Goal: Task Accomplishment & Management: Use online tool/utility

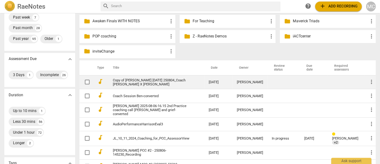
scroll to position [85, 0]
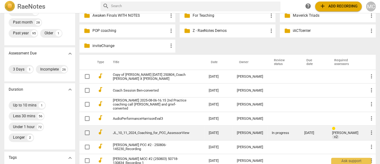
click at [177, 133] on link "JL_10_11_2024_Coaching_for_PCC_AssessorView" at bounding box center [151, 133] width 76 height 4
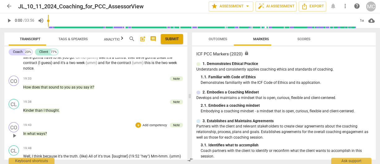
scroll to position [1123, 0]
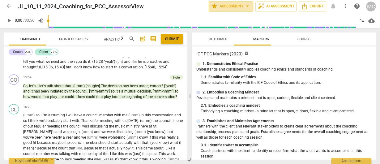
click at [235, 5] on span "star Assessment arrow_drop_down" at bounding box center [231, 6] width 40 height 6
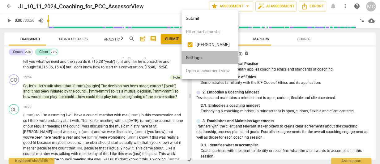
click at [200, 58] on li "Settings" at bounding box center [209, 57] width 57 height 13
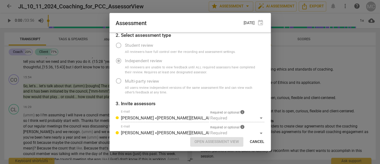
scroll to position [55, 0]
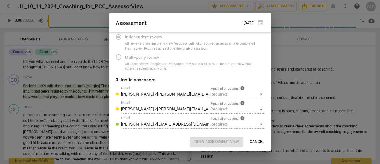
radio input "false"
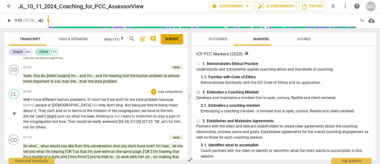
scroll to position [454, 0]
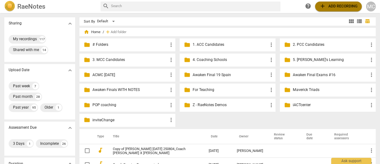
click at [325, 7] on span "add" at bounding box center [322, 6] width 6 height 6
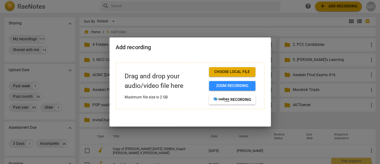
click at [223, 69] on button "Choose local file" at bounding box center [232, 72] width 46 height 10
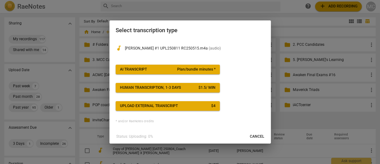
click at [176, 70] on span "AI Transcript Plan/bundle minutes *" at bounding box center [167, 69] width 95 height 5
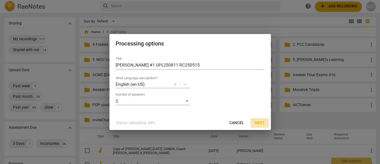
click at [257, 123] on span "Next" at bounding box center [260, 122] width 10 height 5
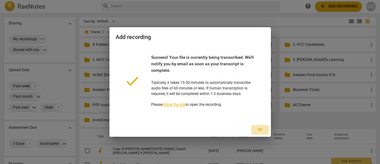
click at [259, 128] on span "Ok" at bounding box center [259, 129] width 9 height 5
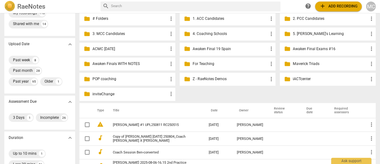
scroll to position [85, 0]
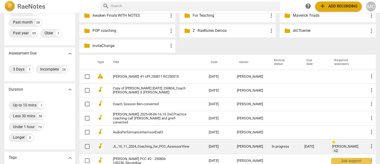
click at [166, 148] on link "JL_10_11_2024_Coaching_for_PCC_AssessorView" at bounding box center [151, 146] width 76 height 4
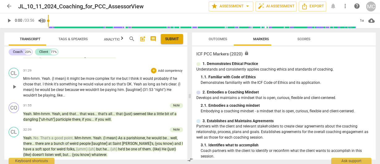
scroll to position [2401, 0]
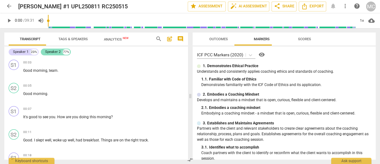
drag, startPoint x: 57, startPoint y: 124, endPoint x: 68, endPoint y: 51, distance: 74.1
click at [10, 4] on span "arrow_back" at bounding box center [9, 6] width 6 height 6
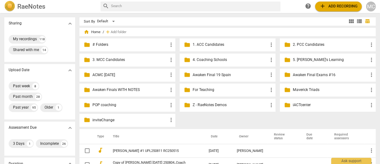
click at [183, 5] on input "text" at bounding box center [194, 6] width 167 height 9
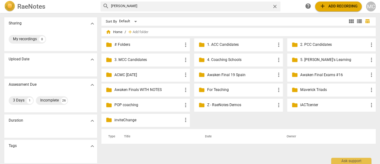
drag, startPoint x: 142, startPoint y: 6, endPoint x: 51, endPoint y: 4, distance: 91.2
click at [51, 4] on div "RaeNotes search [PERSON_NAME] close help add Add recording MC" at bounding box center [190, 6] width 380 height 11
type input "clare"
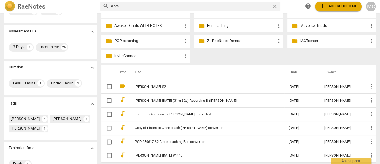
scroll to position [85, 0]
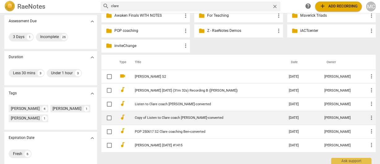
click at [169, 116] on link "Copy of Listen to Clare coach [PERSON_NAME]-converted" at bounding box center [202, 118] width 134 height 4
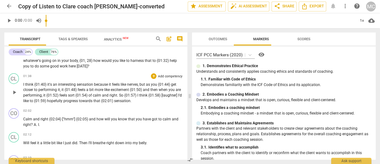
scroll to position [312, 0]
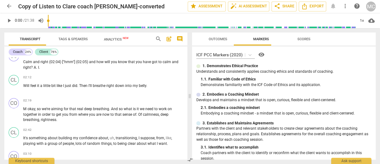
click at [7, 6] on span "arrow_back" at bounding box center [9, 6] width 6 height 6
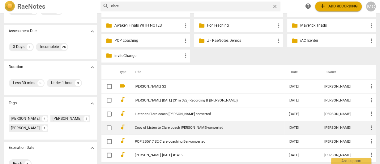
scroll to position [85, 0]
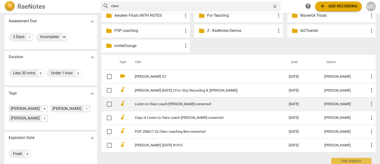
click at [170, 103] on link "Listen to Clare coach [PERSON_NAME]-converted" at bounding box center [202, 104] width 134 height 4
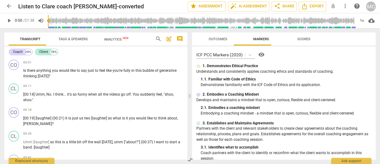
click at [11, 5] on span "arrow_back" at bounding box center [9, 6] width 6 height 6
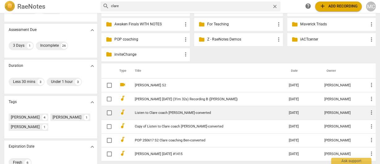
scroll to position [89, 0]
